Goal: Entertainment & Leisure: Consume media (video, audio)

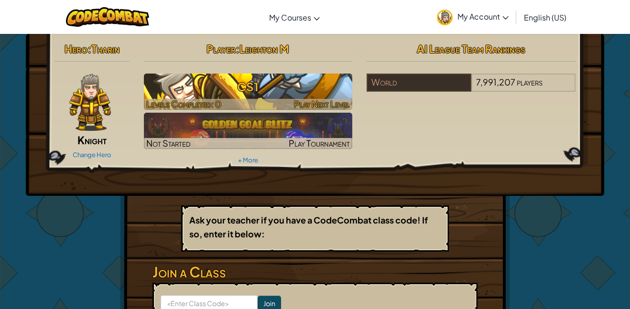
click at [293, 91] on h3 "CS1" at bounding box center [248, 87] width 209 height 22
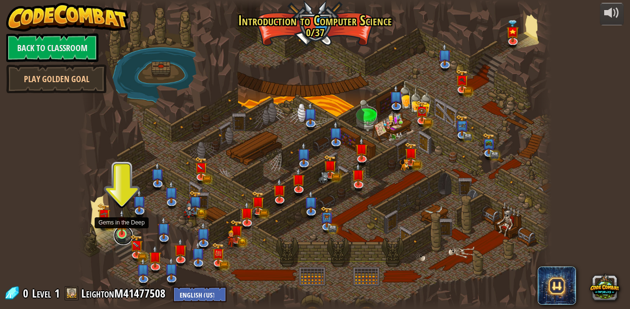
click at [122, 235] on link at bounding box center [123, 235] width 19 height 19
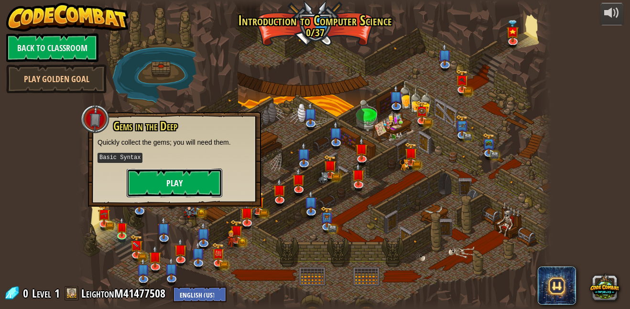
click at [152, 182] on button "Play" at bounding box center [175, 183] width 96 height 29
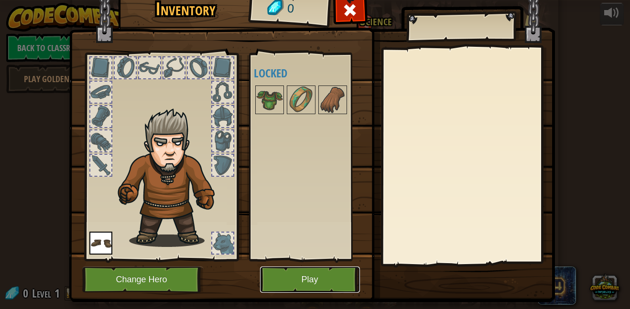
click at [291, 280] on button "Play" at bounding box center [310, 280] width 100 height 26
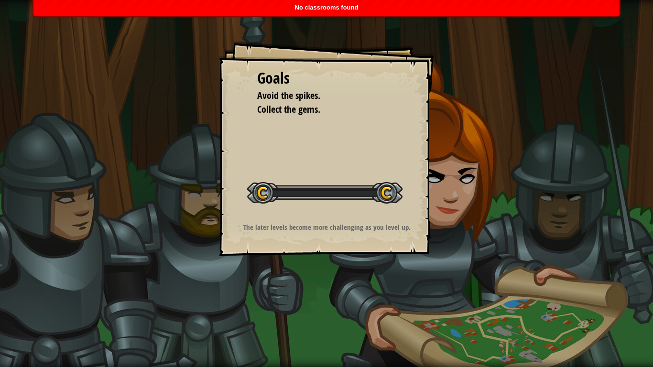
click at [132, 286] on div "Goals Avoid the spikes. Collect the gems. Start Level Error loading from server…" at bounding box center [326, 183] width 653 height 367
click at [174, 280] on div "Goals Avoid the spikes. Collect the gems. Start Level Error loading from server…" at bounding box center [326, 183] width 653 height 367
click at [244, 220] on div "Goals Avoid the spikes. Collect the gems. Start Level Error loading from server…" at bounding box center [326, 148] width 215 height 215
